Goal: Transaction & Acquisition: Purchase product/service

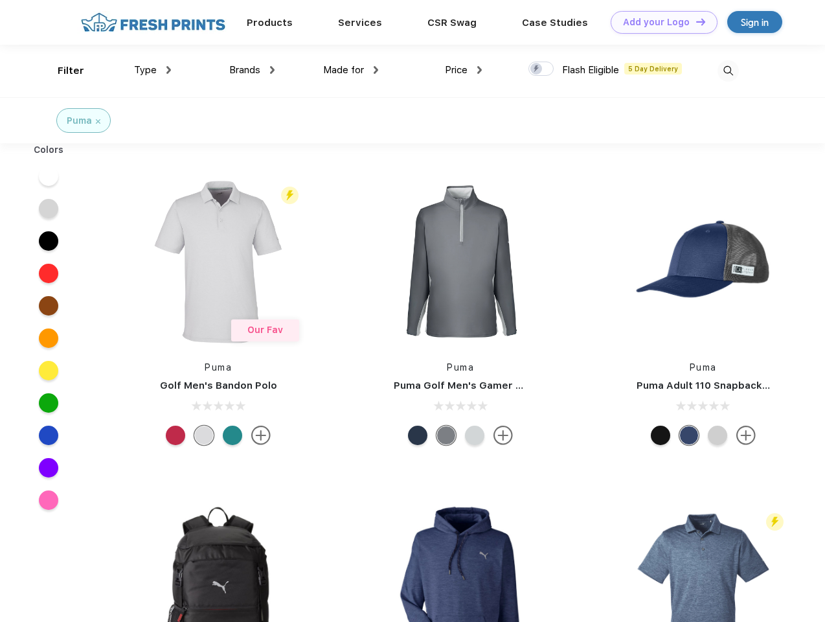
scroll to position [1, 0]
click at [659, 22] on link "Add your Logo Design Tool" at bounding box center [664, 22] width 107 height 23
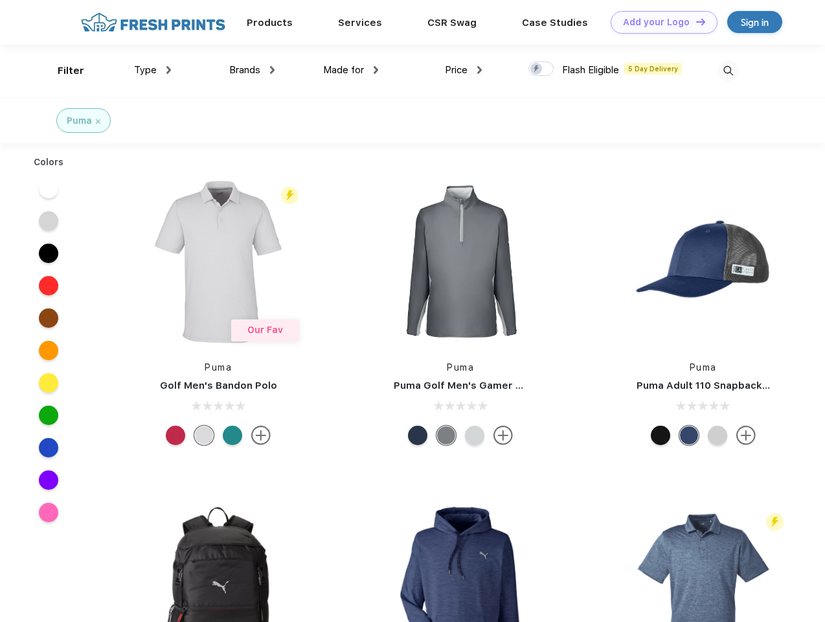
click at [0, 0] on div "Design Tool" at bounding box center [0, 0] width 0 height 0
click at [695, 21] on link "Add your Logo Design Tool" at bounding box center [664, 22] width 107 height 23
click at [62, 71] on div "Filter" at bounding box center [71, 70] width 27 height 15
click at [153, 70] on span "Type" at bounding box center [145, 70] width 23 height 12
click at [252, 70] on span "Brands" at bounding box center [244, 70] width 31 height 12
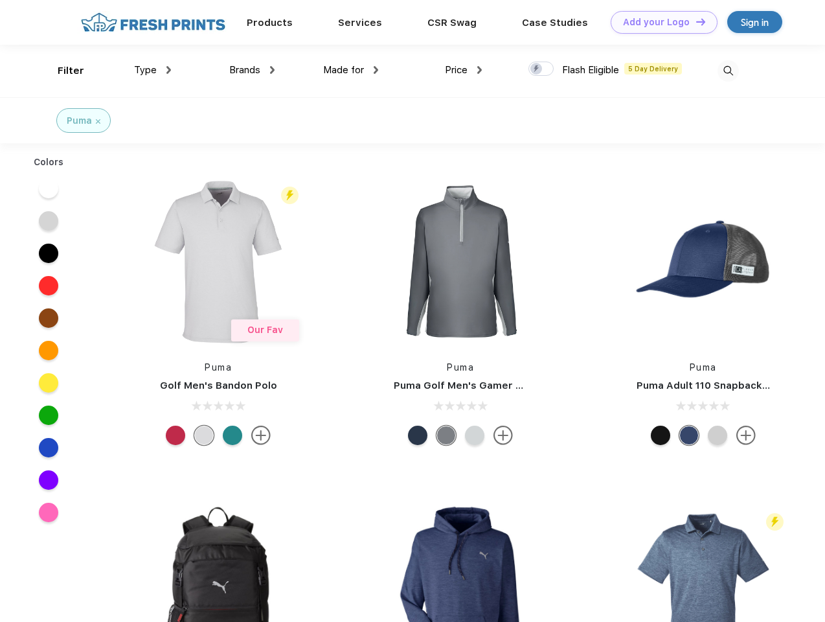
click at [351, 70] on span "Made for" at bounding box center [343, 70] width 41 height 12
click at [464, 70] on span "Price" at bounding box center [456, 70] width 23 height 12
click at [542, 69] on div at bounding box center [541, 69] width 25 height 14
click at [537, 69] on input "checkbox" at bounding box center [533, 65] width 8 height 8
click at [728, 71] on img at bounding box center [728, 70] width 21 height 21
